Goal: Task Accomplishment & Management: Manage account settings

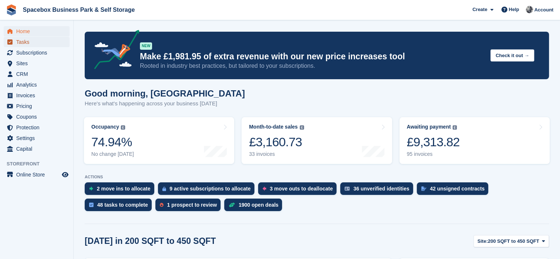
click at [28, 41] on span "Tasks" at bounding box center [38, 42] width 44 height 10
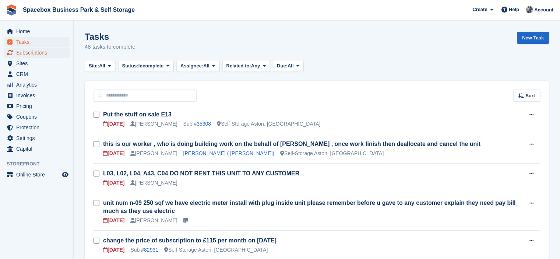
click at [37, 50] on span "Subscriptions" at bounding box center [38, 52] width 44 height 10
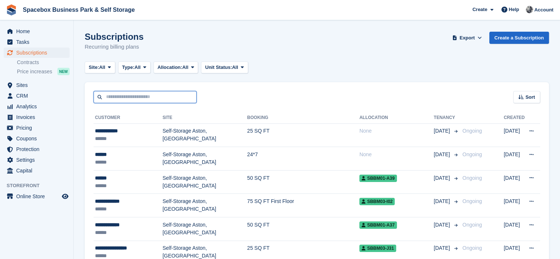
click at [108, 95] on input "text" at bounding box center [145, 97] width 103 height 12
type input "******"
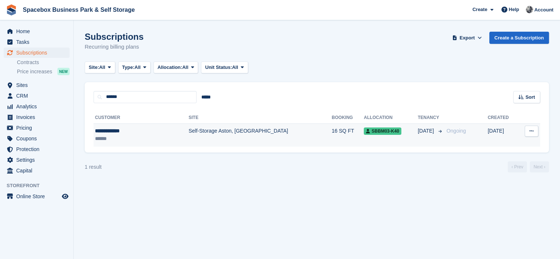
click at [135, 135] on div "******" at bounding box center [127, 139] width 64 height 8
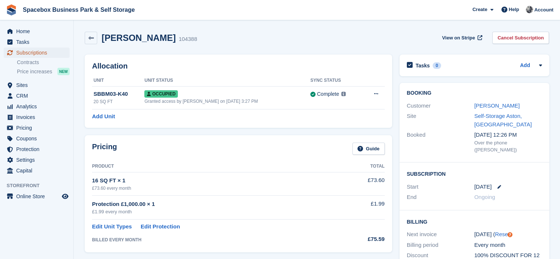
click at [30, 51] on span "Subscriptions" at bounding box center [38, 52] width 44 height 10
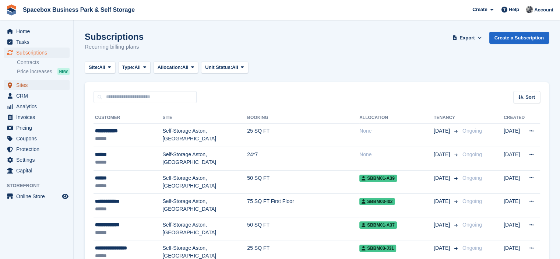
click at [49, 80] on span "Sites" at bounding box center [38, 85] width 44 height 10
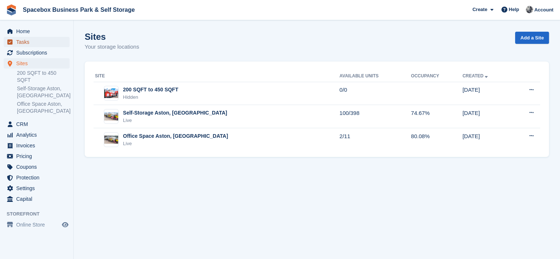
click at [23, 43] on span "Tasks" at bounding box center [38, 42] width 44 height 10
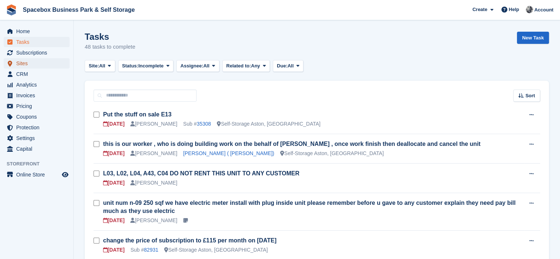
click at [28, 64] on span "Sites" at bounding box center [38, 63] width 44 height 10
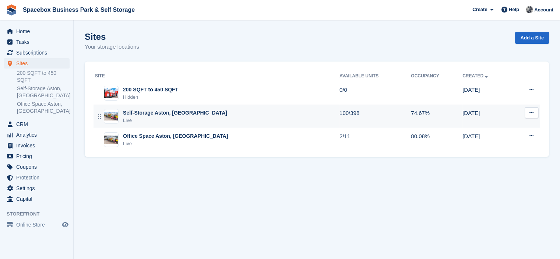
click at [178, 116] on div "Self-Storage Aston, [GEOGRAPHIC_DATA]" at bounding box center [175, 113] width 104 height 8
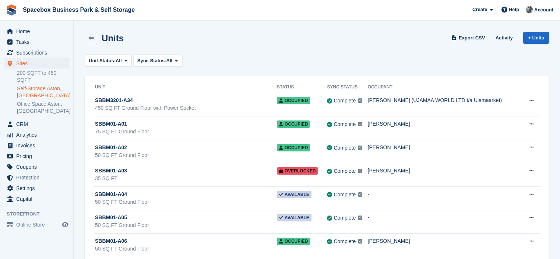
click at [230, 61] on div "Unit Status: All All Available Reserved Occupied Overlocked Repossessed Unavail…" at bounding box center [317, 60] width 464 height 12
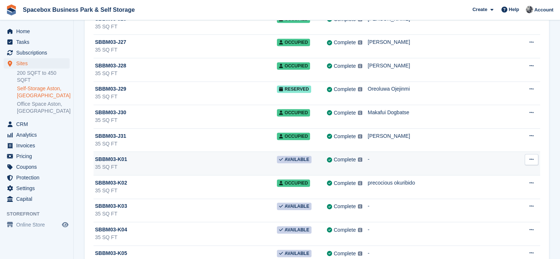
click at [536, 154] on button at bounding box center [532, 159] width 14 height 11
click at [490, 179] on p "Unit activity" at bounding box center [503, 184] width 64 height 10
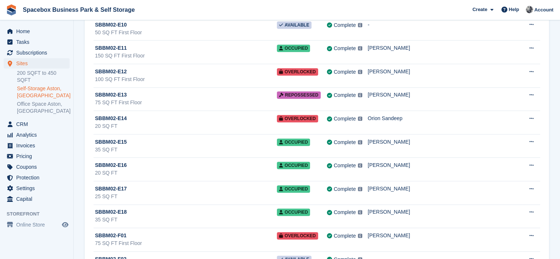
scroll to position [6403, 0]
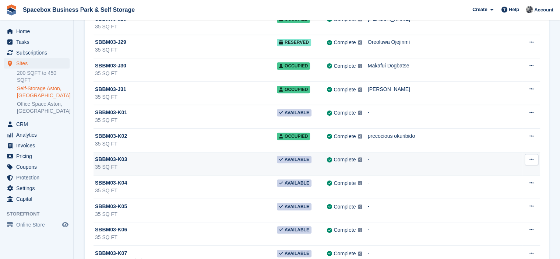
click at [526, 154] on button at bounding box center [532, 159] width 14 height 11
click at [494, 179] on p "Unit activity" at bounding box center [503, 184] width 64 height 10
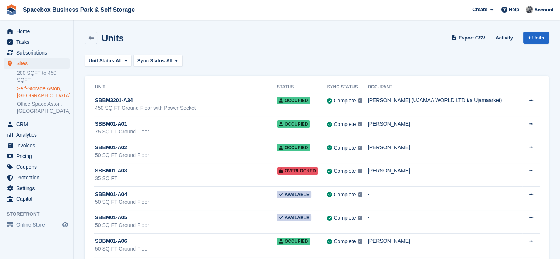
scroll to position [6403, 0]
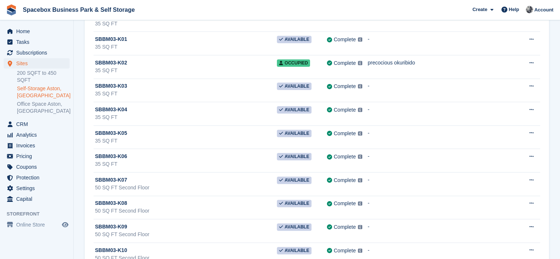
scroll to position [6477, 0]
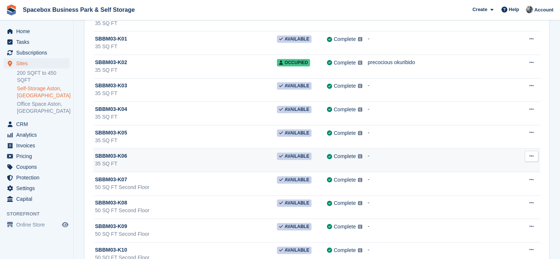
click at [529, 151] on button at bounding box center [532, 156] width 14 height 11
click at [490, 175] on p "Unit activity" at bounding box center [503, 180] width 64 height 10
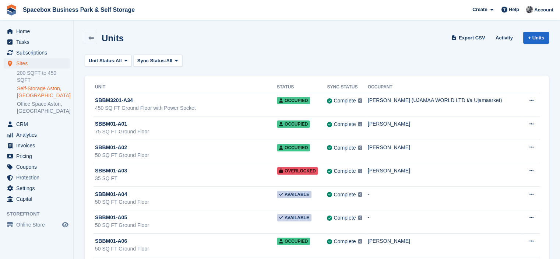
scroll to position [6477, 0]
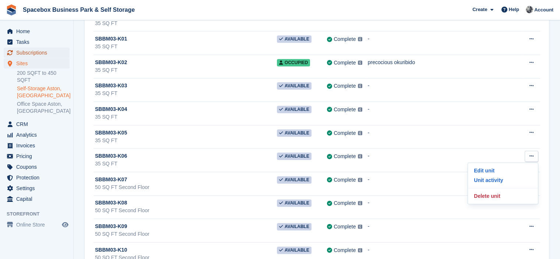
click at [35, 50] on span "Subscriptions" at bounding box center [38, 52] width 44 height 10
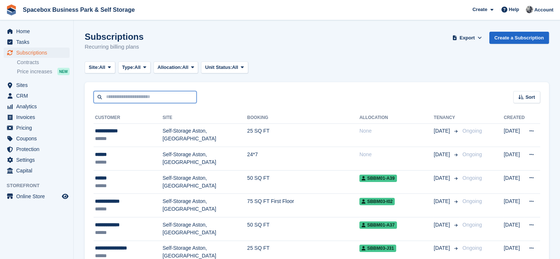
click at [136, 94] on input "text" at bounding box center [145, 97] width 103 height 12
type input "******"
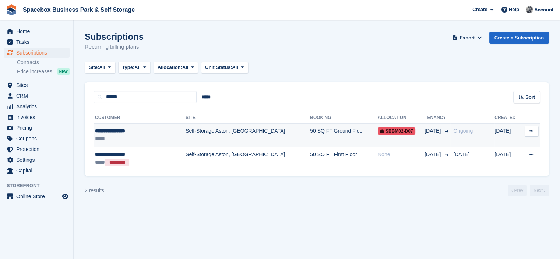
click at [154, 131] on div "**********" at bounding box center [131, 131] width 72 height 8
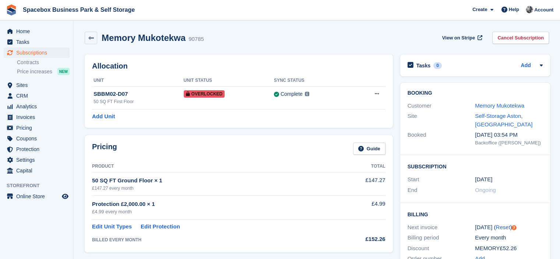
click at [313, 58] on div "Allocation Unit Unit Status Sync Status SBBM02-D07 50 SQ FT First Floor Overloc…" at bounding box center [239, 90] width 308 height 73
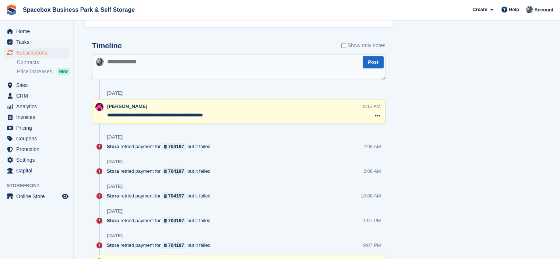
scroll to position [626, 0]
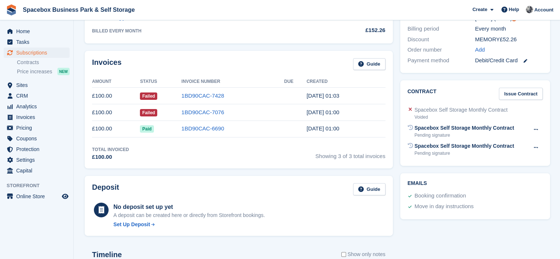
scroll to position [0, 0]
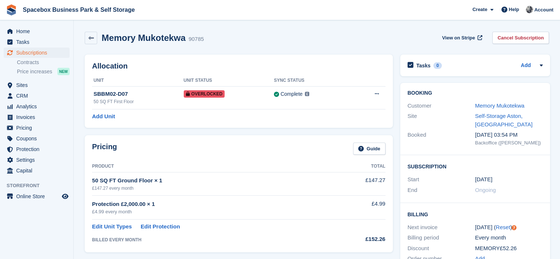
click at [244, 41] on div "Memory Mukotekwa 90785 View on Stripe Cancel Subscription" at bounding box center [317, 38] width 464 height 13
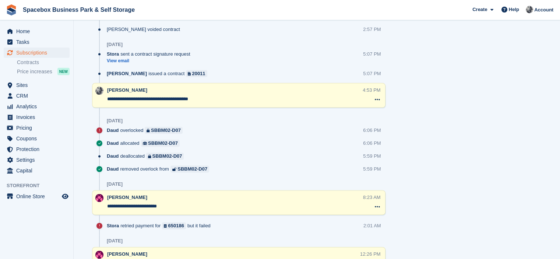
scroll to position [906, 0]
drag, startPoint x: 187, startPoint y: 152, endPoint x: 81, endPoint y: 138, distance: 107.6
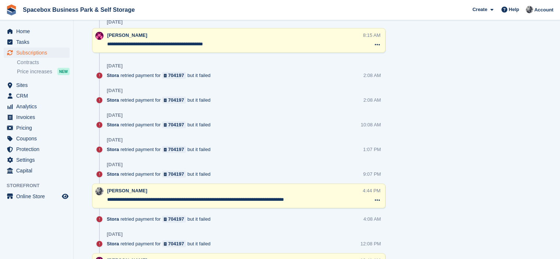
scroll to position [280, 0]
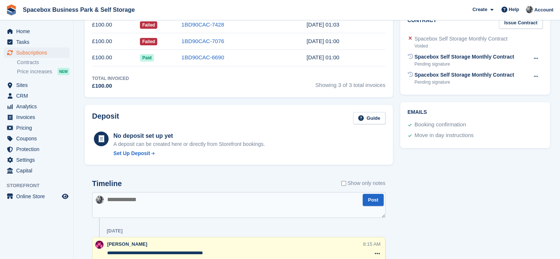
click at [269, 205] on textarea at bounding box center [238, 205] width 293 height 26
